Goal: Use online tool/utility: Utilize a website feature to perform a specific function

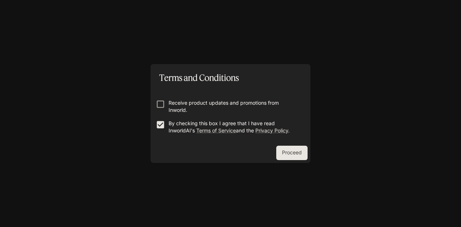
click at [301, 150] on button "Proceed" at bounding box center [291, 153] width 31 height 14
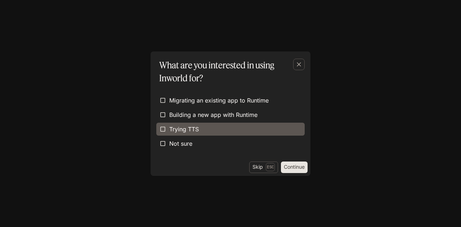
click at [180, 132] on span "Trying TTS" at bounding box center [184, 129] width 30 height 9
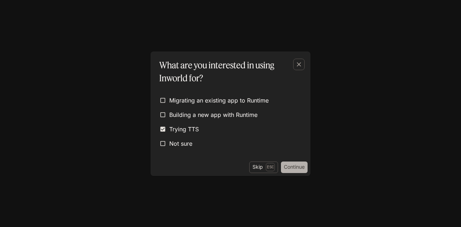
click at [294, 164] on button "Continue" at bounding box center [294, 168] width 27 height 12
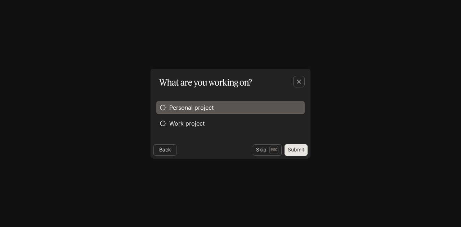
click at [220, 112] on label "Personal project" at bounding box center [230, 107] width 148 height 13
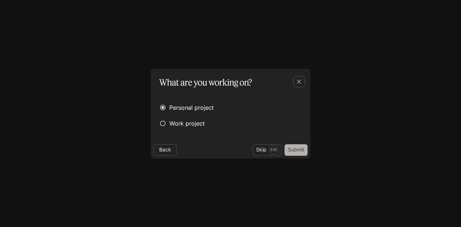
click at [292, 147] on button "Submit" at bounding box center [296, 151] width 23 height 12
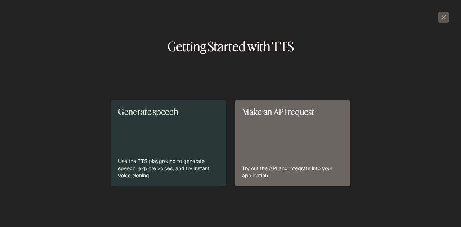
click at [277, 166] on p "Try out the API and integrate into your application" at bounding box center [292, 172] width 101 height 14
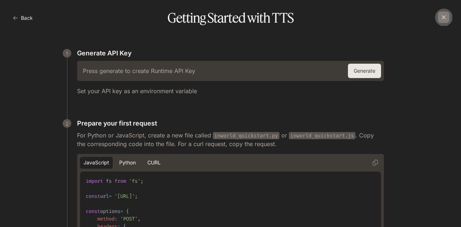
click at [446, 15] on icon "button" at bounding box center [443, 17] width 7 height 7
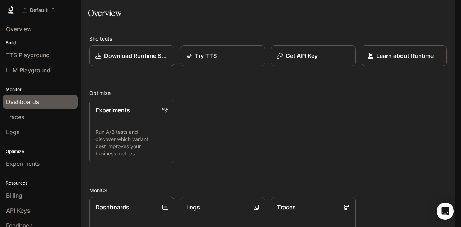
click at [26, 102] on span "Dashboards" at bounding box center [22, 102] width 33 height 9
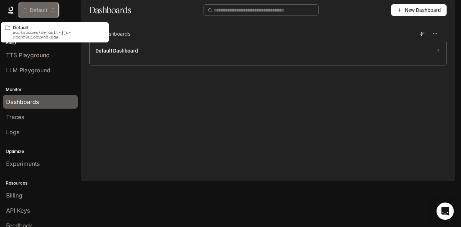
click at [29, 5] on button "Default" at bounding box center [39, 10] width 40 height 14
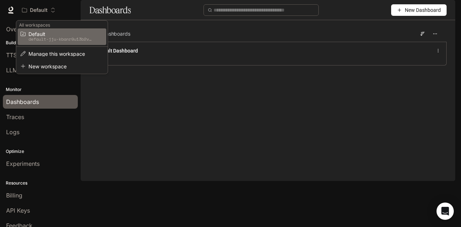
click at [311, 124] on div "Open workspace menu" at bounding box center [230, 113] width 461 height 227
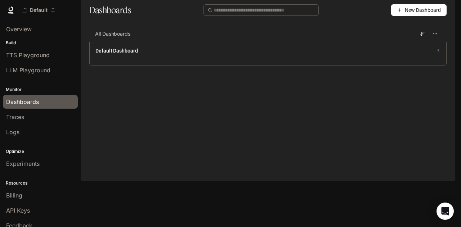
click at [404, 16] on button "New Dashboard" at bounding box center [418, 10] width 55 height 12
click at [396, 46] on div "Create dashboard" at bounding box center [411, 46] width 60 height 8
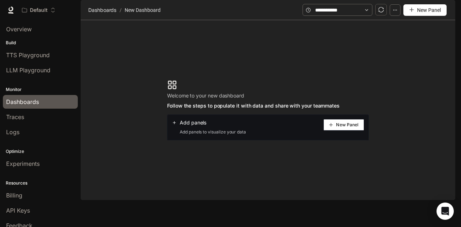
scroll to position [19, 0]
click at [337, 122] on button "New Panel" at bounding box center [344, 125] width 41 height 12
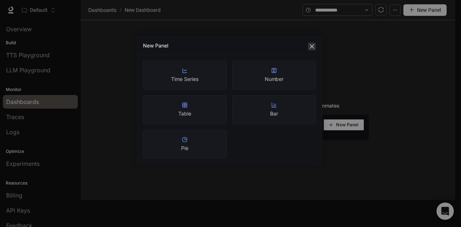
click at [312, 44] on icon "close" at bounding box center [312, 47] width 6 height 6
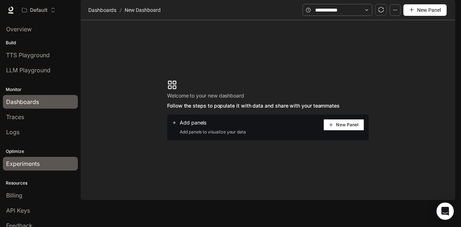
scroll to position [19, 0]
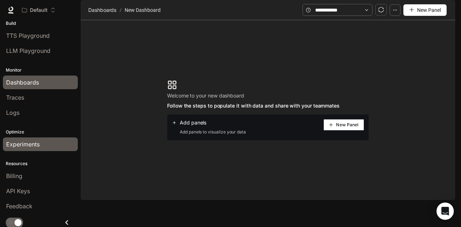
click at [35, 147] on link "Experiments" at bounding box center [40, 145] width 75 height 14
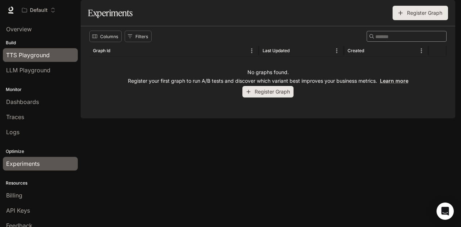
click at [44, 57] on span "TTS Playground" at bounding box center [28, 55] width 44 height 9
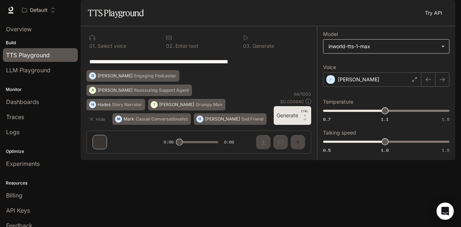
click at [386, 65] on body "**********" at bounding box center [230, 113] width 461 height 227
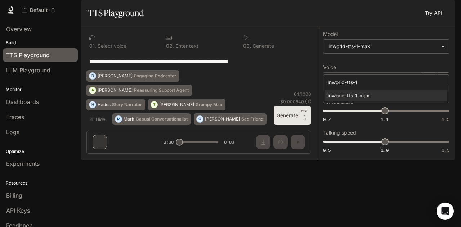
click at [393, 65] on div at bounding box center [230, 113] width 461 height 227
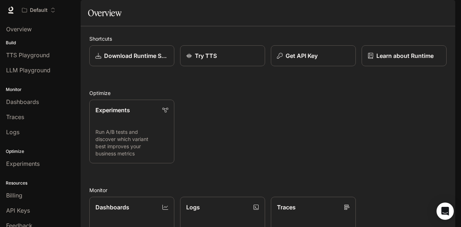
click at [449, 5] on button "button" at bounding box center [445, 10] width 14 height 14
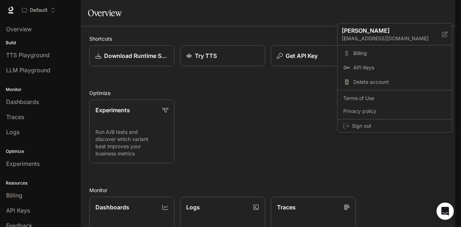
click at [268, 133] on div at bounding box center [230, 113] width 461 height 227
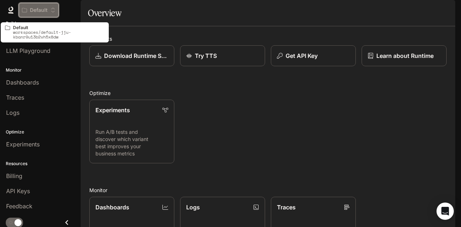
click at [45, 9] on p "Default" at bounding box center [39, 10] width 18 height 6
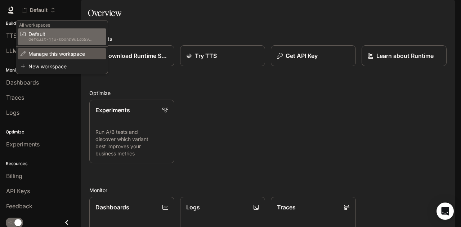
click at [44, 53] on span "Manage this workspace" at bounding box center [60, 53] width 65 height 5
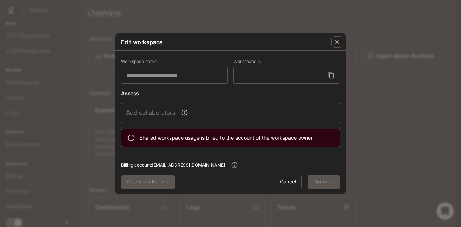
type input "*******"
type input "**********"
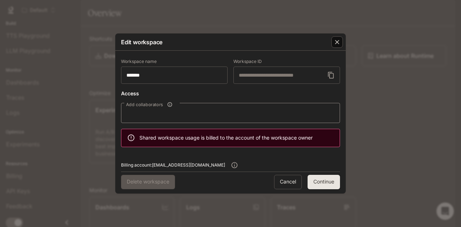
click at [340, 42] on icon "button" at bounding box center [337, 42] width 7 height 7
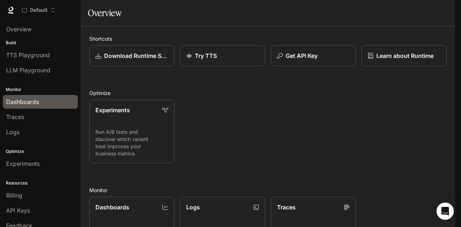
click at [27, 98] on span "Dashboards" at bounding box center [22, 102] width 33 height 9
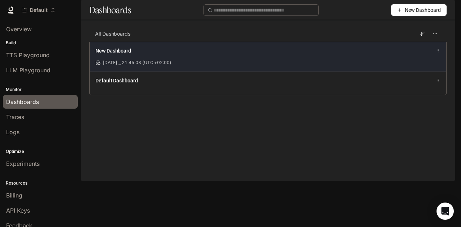
click at [182, 72] on div "New Dashboard [DATE] ⎯ 21:45:03 (UTC +02:00)" at bounding box center [268, 57] width 357 height 30
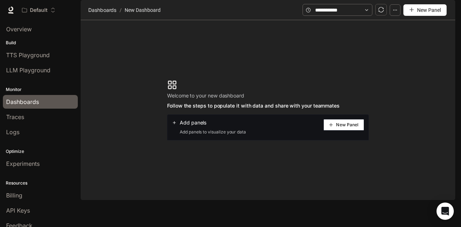
click at [396, 13] on icon "button" at bounding box center [395, 10] width 5 height 5
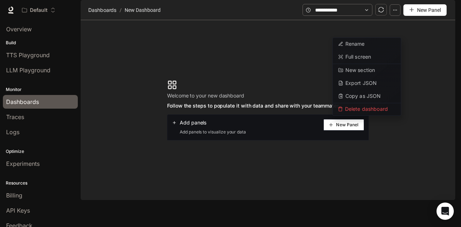
click at [396, 13] on icon "button" at bounding box center [395, 10] width 5 height 5
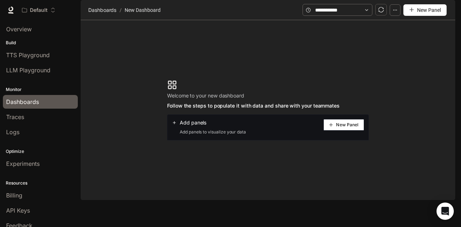
click at [413, 12] on icon "plus" at bounding box center [411, 9] width 5 height 5
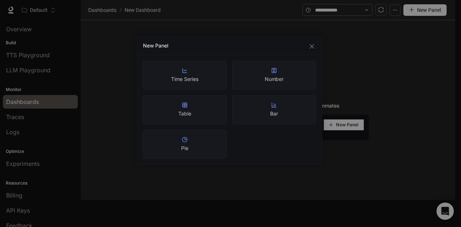
click at [315, 42] on div "New Panel" at bounding box center [229, 45] width 173 height 7
click at [312, 43] on button "Close" at bounding box center [312, 47] width 8 height 8
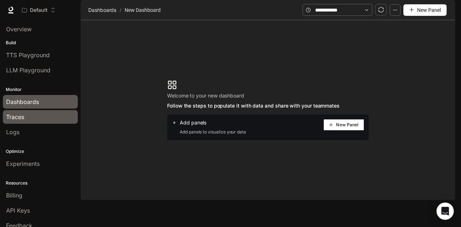
click at [27, 118] on div "Traces" at bounding box center [40, 117] width 68 height 9
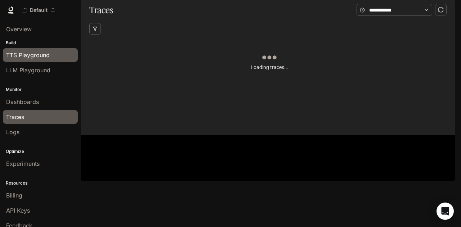
click at [39, 54] on span "TTS Playground" at bounding box center [28, 55] width 44 height 9
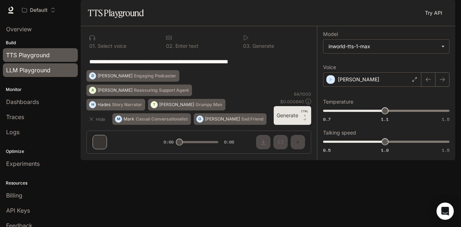
click at [39, 72] on span "LLM Playground" at bounding box center [28, 70] width 44 height 9
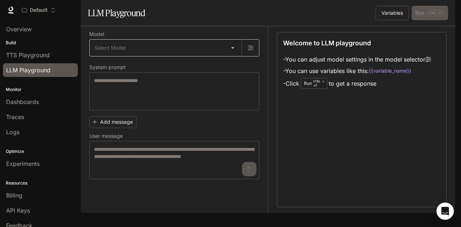
click at [205, 61] on body "Skip to main content Default TTS TTS Runtime Runtime Documentation Documentatio…" at bounding box center [230, 113] width 461 height 227
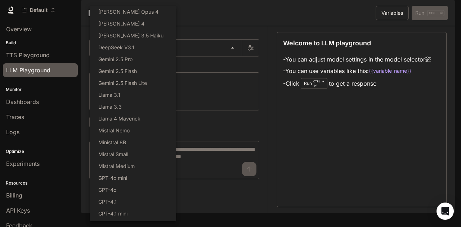
click at [243, 28] on div at bounding box center [230, 113] width 461 height 227
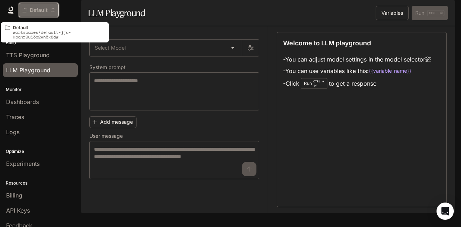
click at [34, 12] on p "Default" at bounding box center [39, 10] width 18 height 6
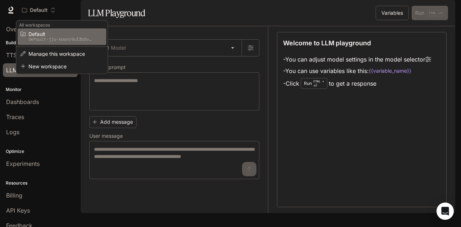
click at [44, 10] on div "Open workspace menu" at bounding box center [230, 113] width 461 height 227
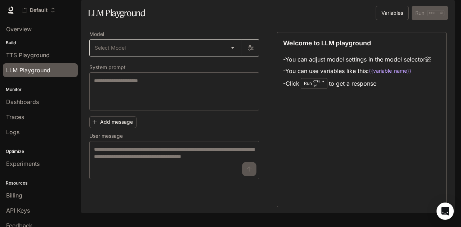
click at [179, 69] on body "Skip to main content Default TTS TTS Runtime Runtime Documentation Documentatio…" at bounding box center [230, 113] width 461 height 227
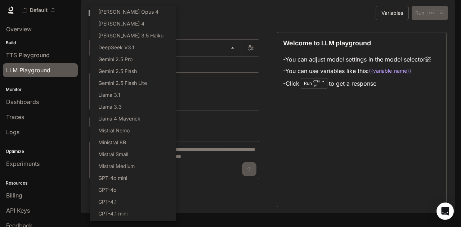
click at [215, 39] on div at bounding box center [230, 113] width 461 height 227
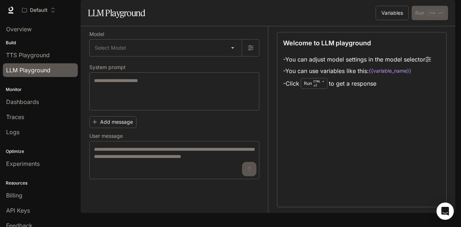
click at [123, 20] on h1 "LLM Playground" at bounding box center [116, 13] width 57 height 14
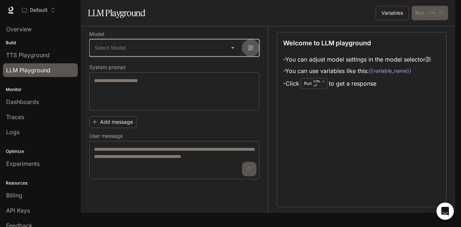
click at [251, 51] on icon "button" at bounding box center [251, 48] width 6 height 6
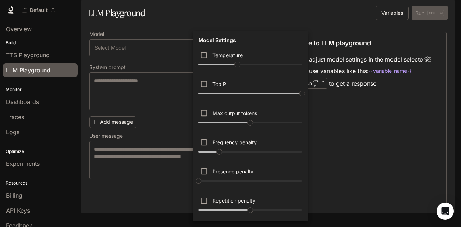
click at [143, 58] on div at bounding box center [230, 113] width 461 height 227
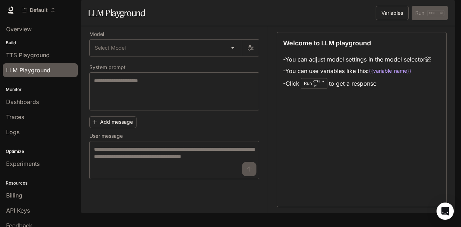
click at [167, 70] on div "Model Settings Temperature **** Top P * Max output tokens **** Frequency penalt…" at bounding box center [230, 113] width 461 height 227
click at [233, 69] on body "Skip to main content Default TTS TTS Runtime Runtime Documentation Documentatio…" at bounding box center [230, 113] width 461 height 227
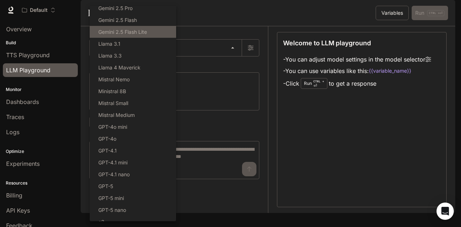
scroll to position [81, 0]
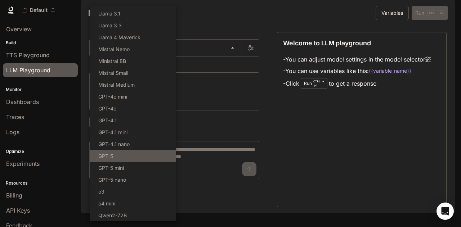
click at [126, 157] on li "GPT-5" at bounding box center [133, 156] width 86 height 12
type input "*****"
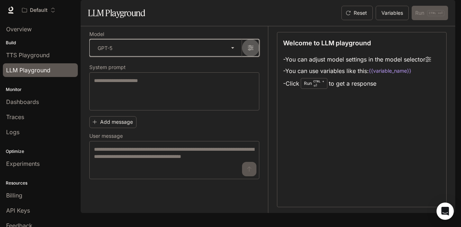
click at [252, 51] on icon "button" at bounding box center [251, 48] width 6 height 6
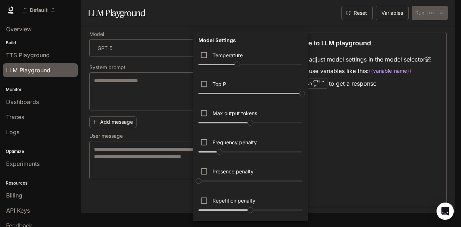
click at [359, 145] on div at bounding box center [230, 113] width 461 height 227
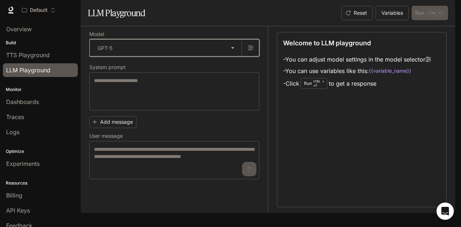
scroll to position [19, 0]
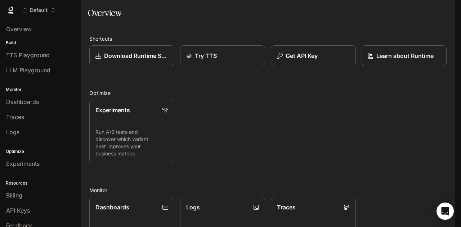
click at [354, 11] on span "TTS" at bounding box center [352, 10] width 10 height 9
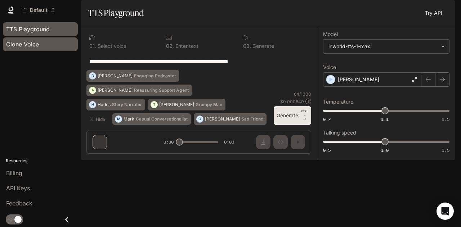
click at [30, 45] on span "Clone Voice" at bounding box center [22, 44] width 33 height 9
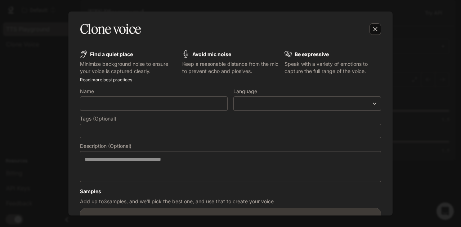
click at [377, 28] on icon "button" at bounding box center [375, 29] width 7 height 7
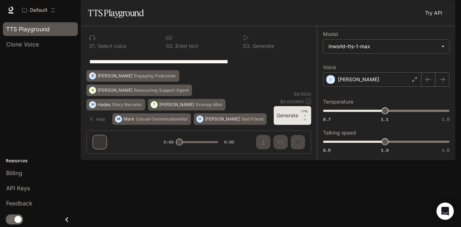
click at [308, 136] on div at bounding box center [199, 114] width 236 height 43
click at [307, 136] on div at bounding box center [199, 114] width 236 height 43
click at [114, 41] on div at bounding box center [121, 38] width 65 height 6
click at [140, 66] on textarea "**********" at bounding box center [198, 62] width 219 height 8
click at [172, 70] on div "**********" at bounding box center [198, 61] width 225 height 17
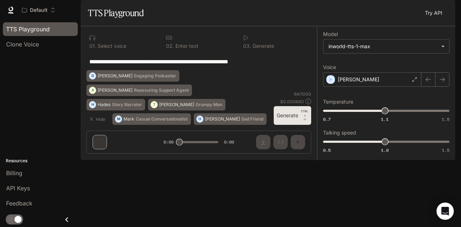
click at [213, 66] on textarea "**********" at bounding box center [198, 62] width 219 height 8
click at [435, 20] on link "Try API" at bounding box center [433, 13] width 23 height 14
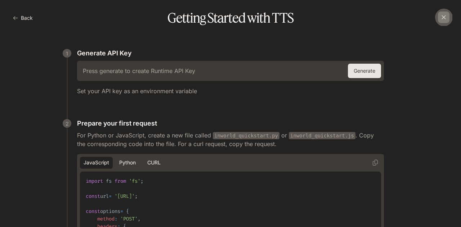
click at [445, 19] on icon "button" at bounding box center [444, 17] width 4 height 4
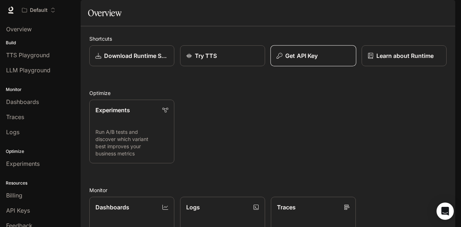
click at [320, 60] on div "Get API Key" at bounding box center [314, 56] width 74 height 9
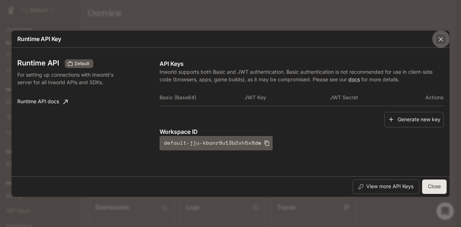
click at [441, 43] on div "button" at bounding box center [441, 40] width 12 height 12
